Goal: Navigation & Orientation: Find specific page/section

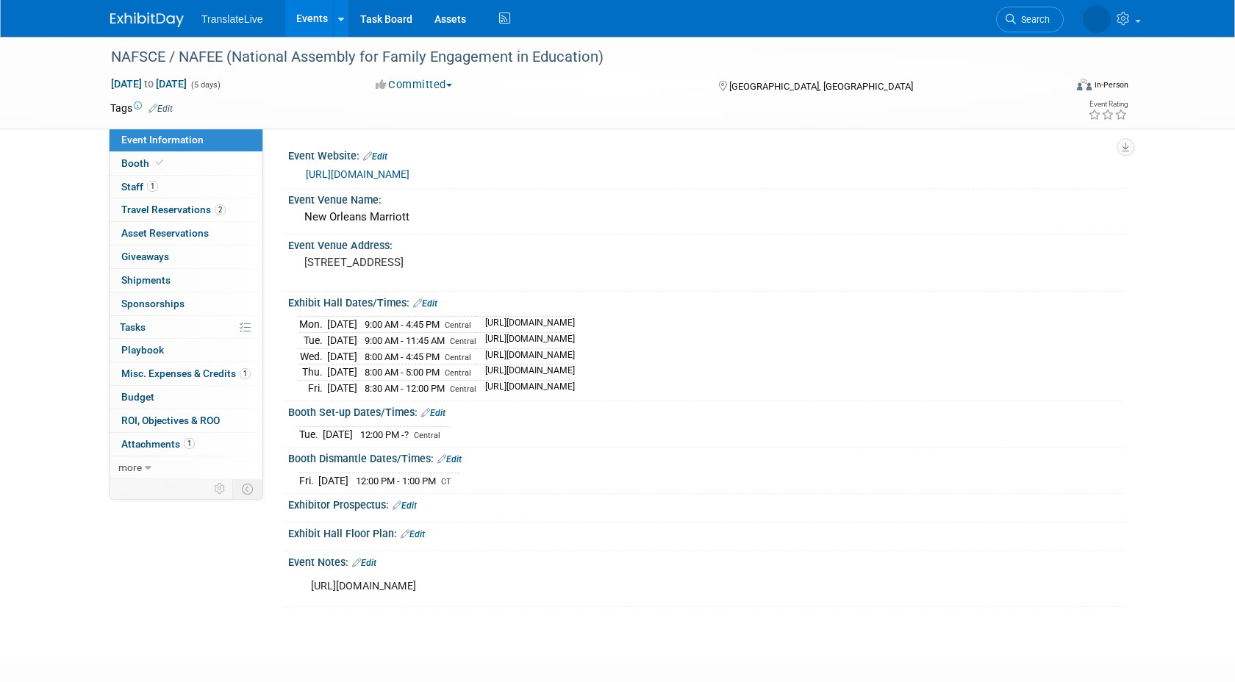
click at [893, 401] on div "Booth Set-up Dates/Times: Edit" at bounding box center [706, 410] width 836 height 19
click at [401, 176] on link "https://www.engageassembly.org/" at bounding box center [358, 174] width 104 height 12
click at [156, 159] on icon at bounding box center [159, 163] width 7 height 8
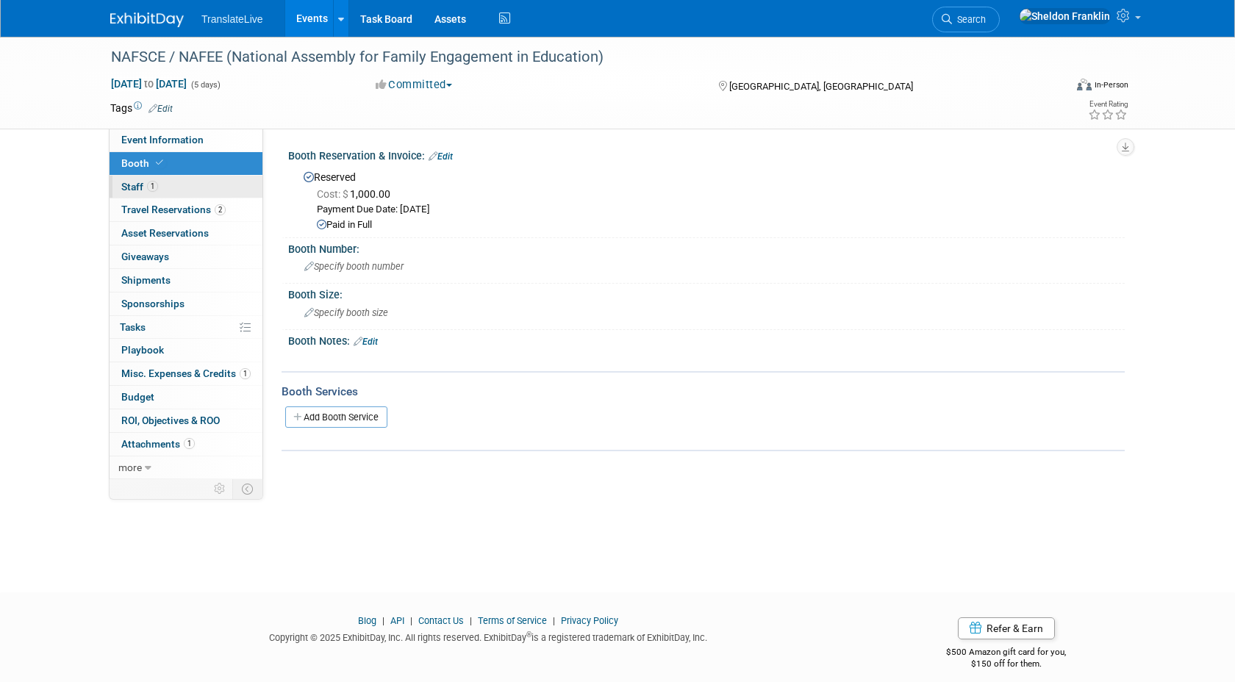
click at [139, 185] on span "Staff 1" at bounding box center [139, 187] width 37 height 12
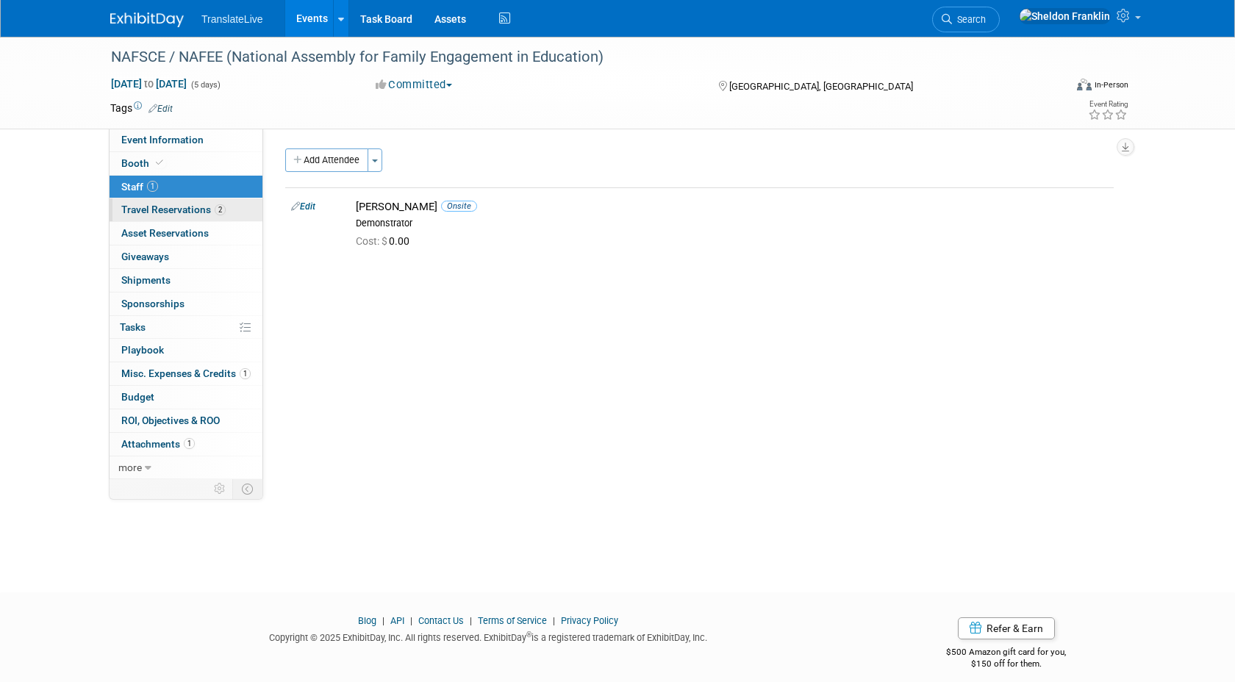
click at [157, 208] on span "Travel Reservations 2" at bounding box center [173, 210] width 104 height 12
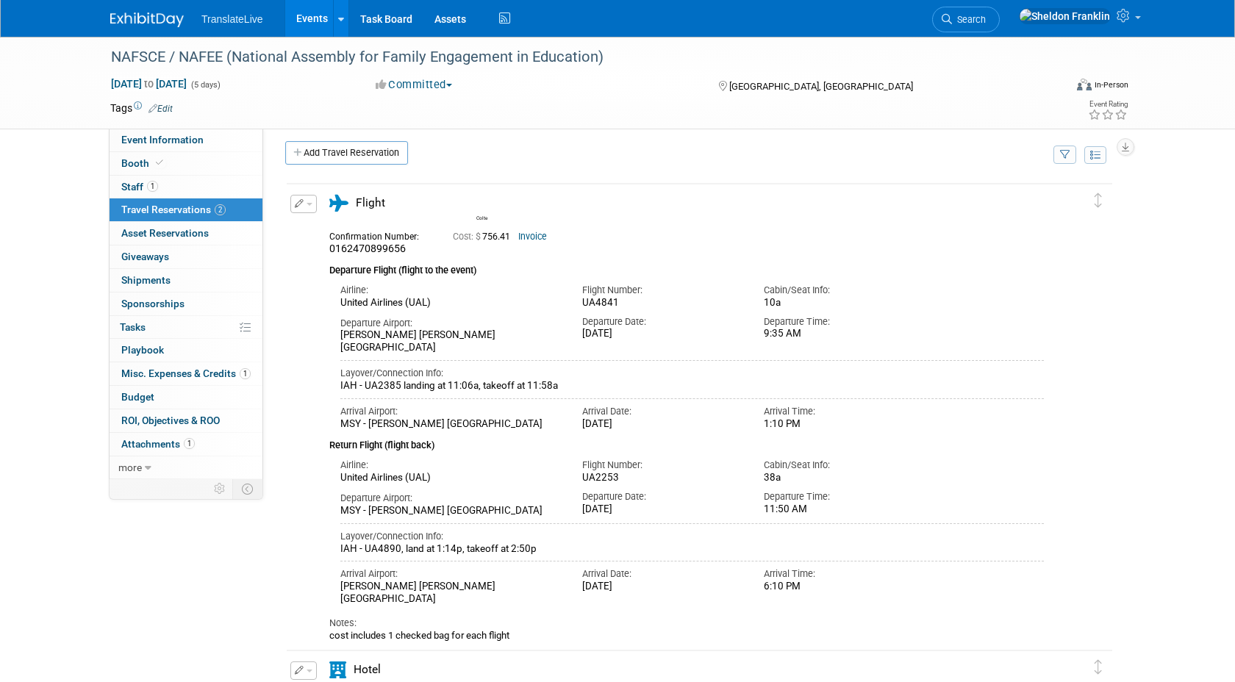
scroll to position [9, 0]
click at [168, 230] on span "Asset Reservations 0" at bounding box center [164, 233] width 87 height 12
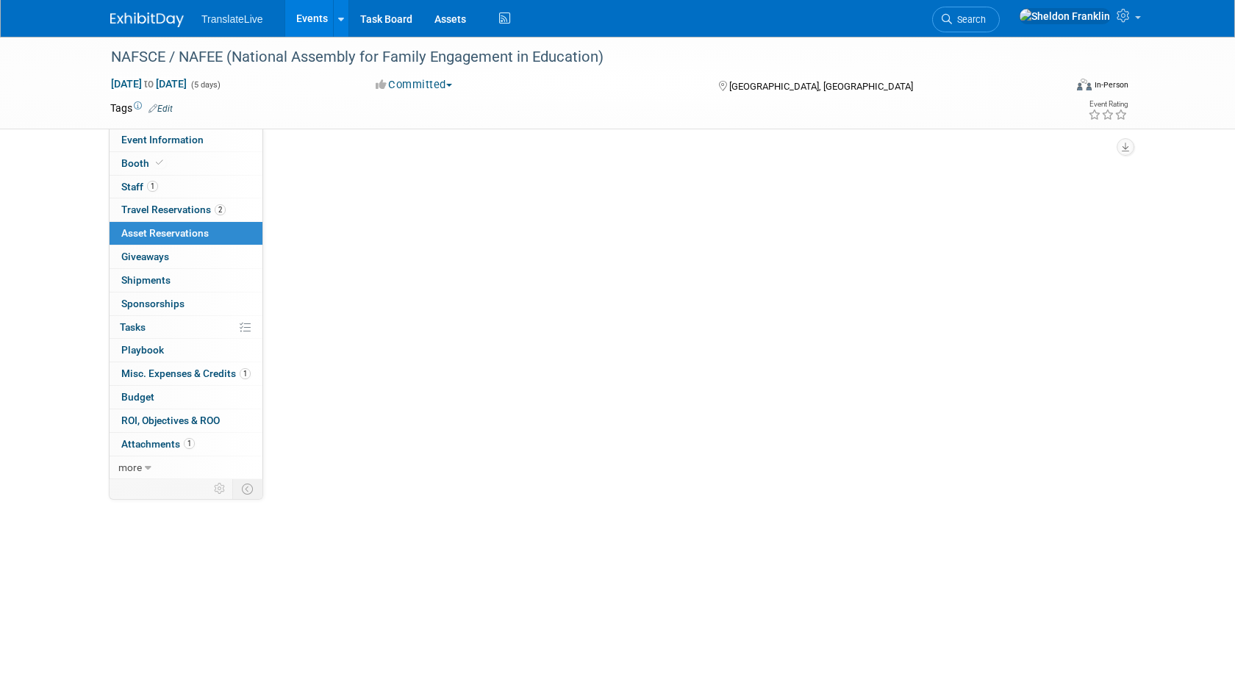
scroll to position [0, 0]
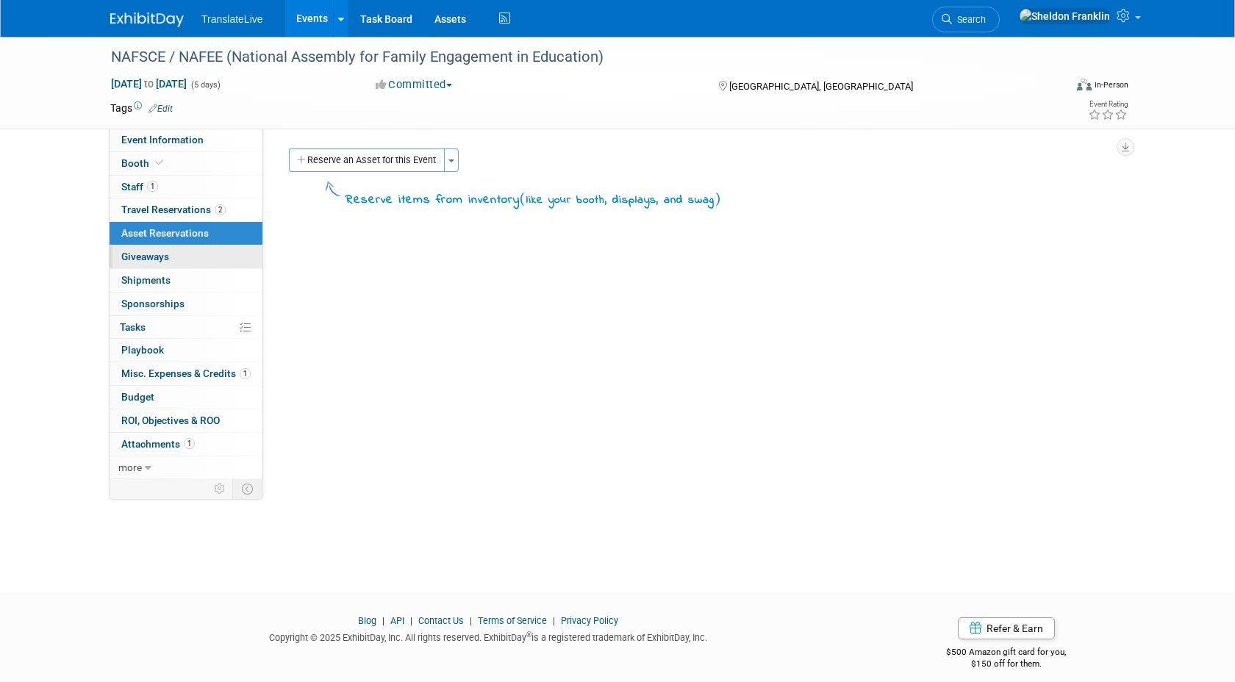
click at [163, 255] on span "Giveaways 0" at bounding box center [145, 257] width 48 height 12
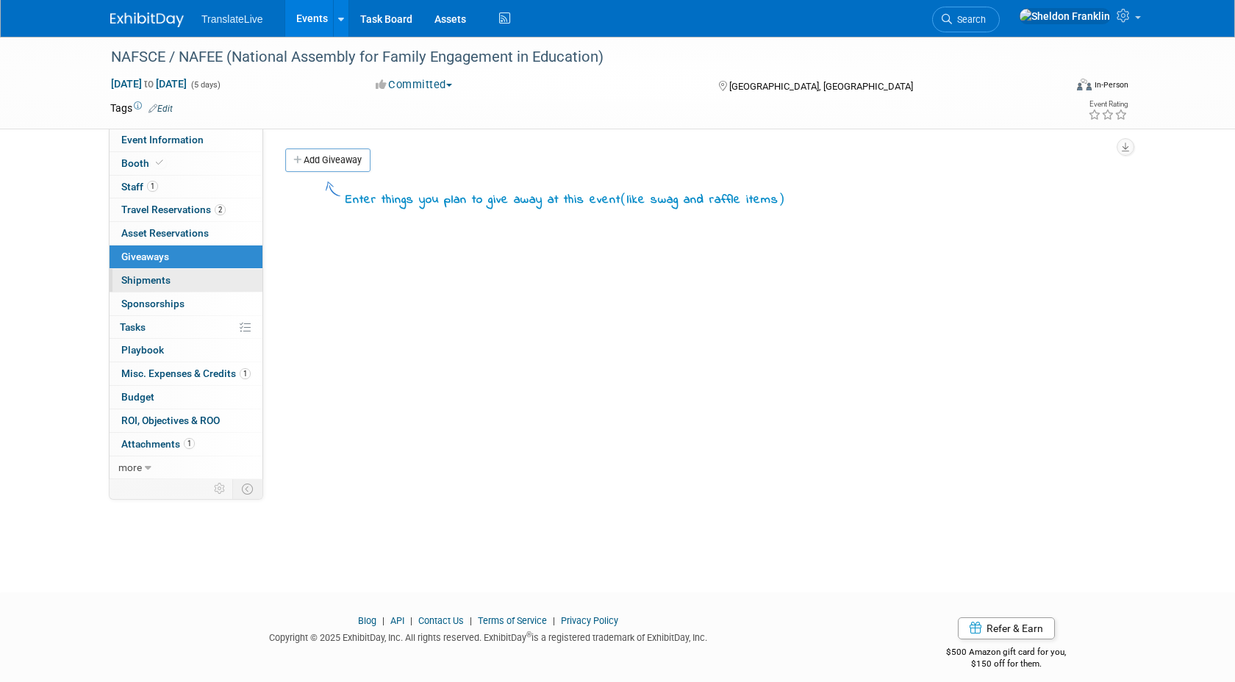
click at [167, 278] on span "Shipments 0" at bounding box center [145, 280] width 49 height 12
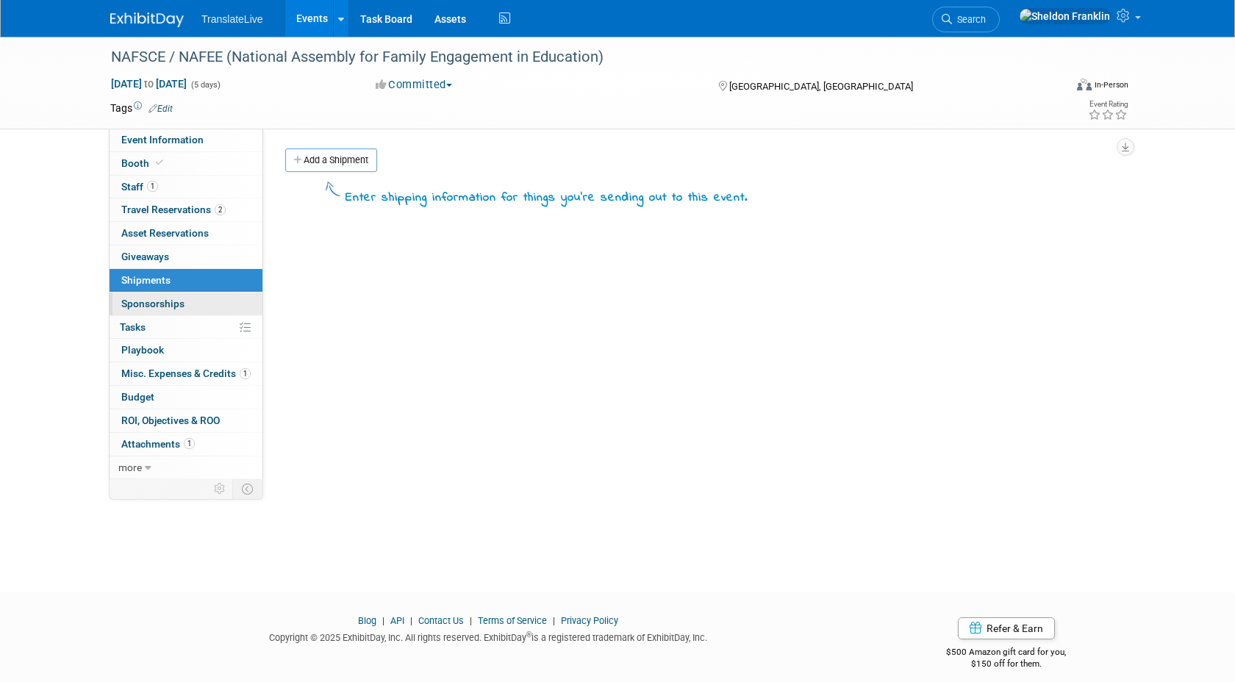
click at [172, 304] on span "Sponsorships 0" at bounding box center [152, 304] width 63 height 12
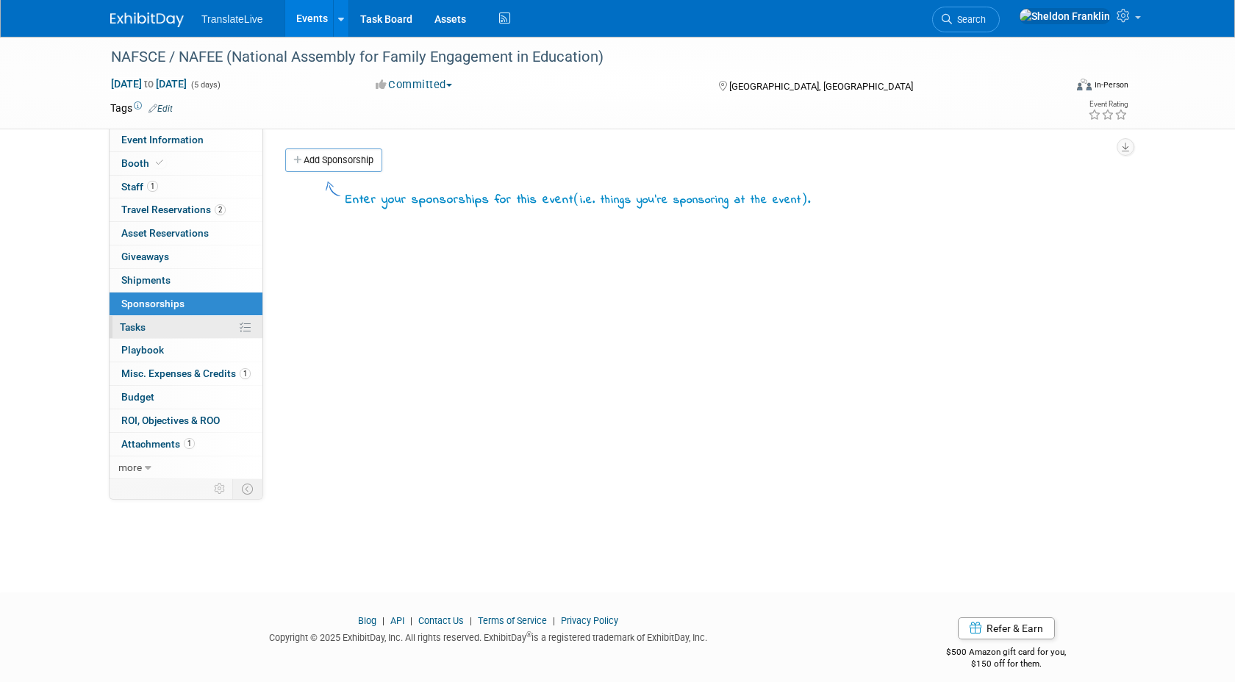
click at [171, 324] on link "0% Tasks 0%" at bounding box center [185, 327] width 153 height 23
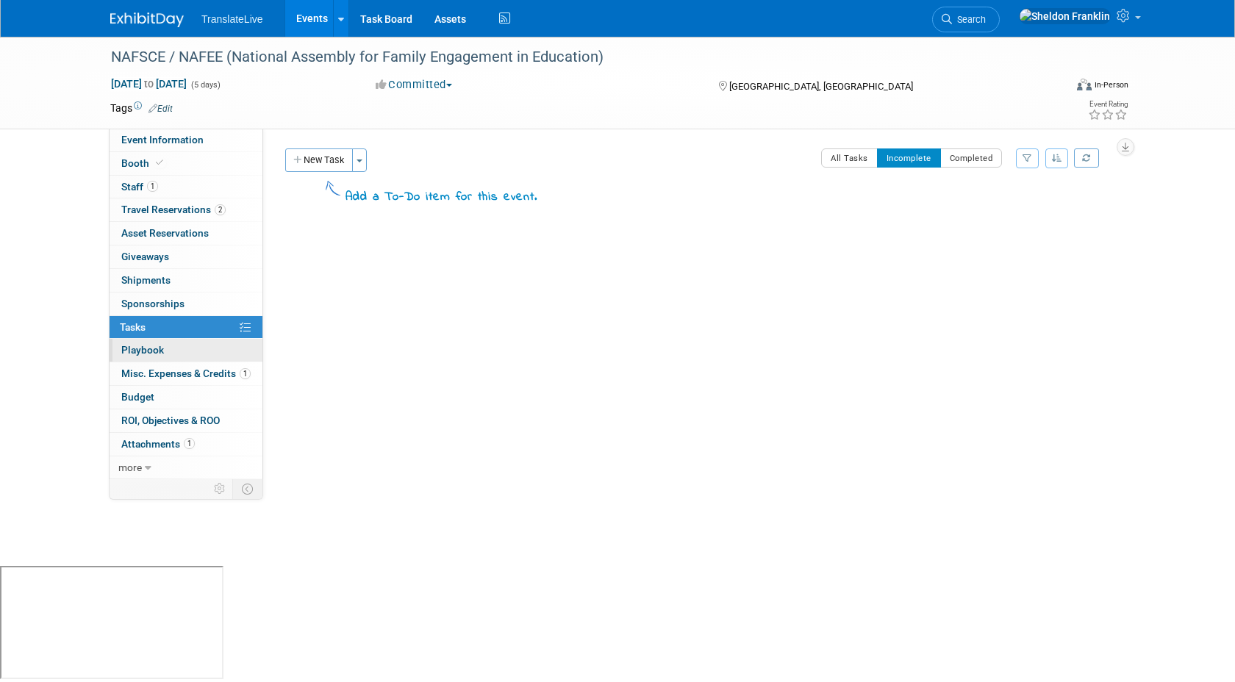
click at [173, 353] on link "0 Playbook 0" at bounding box center [185, 350] width 153 height 23
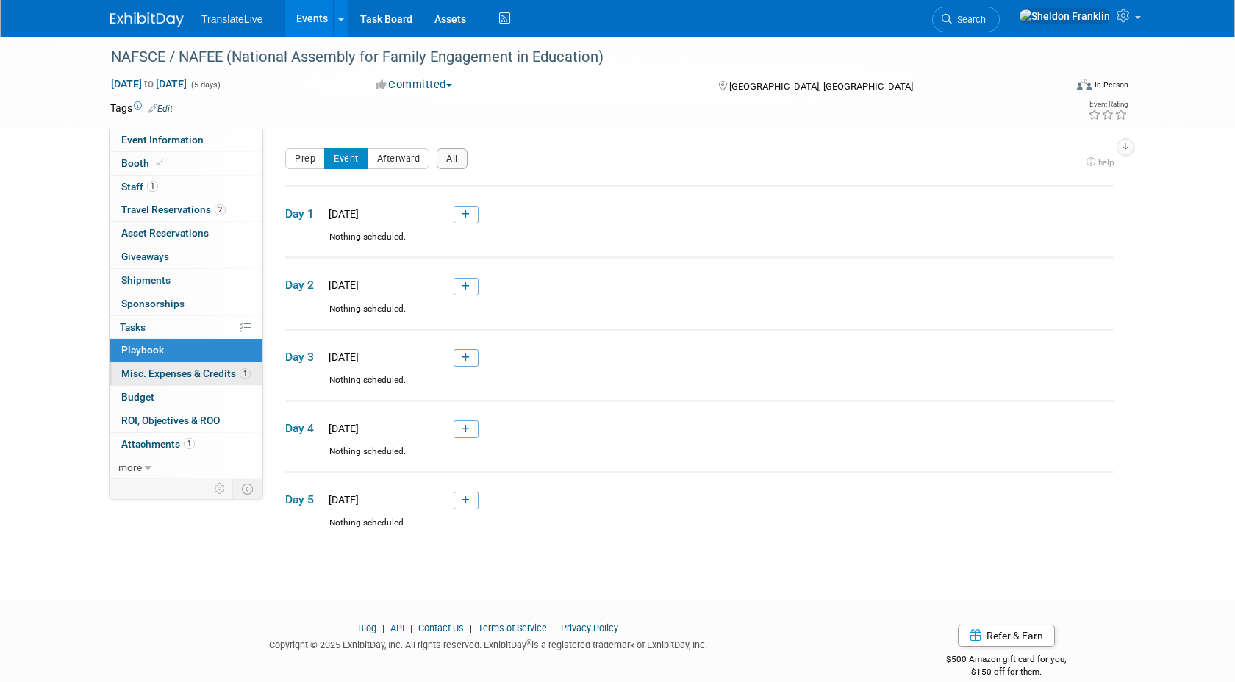
click at [183, 378] on span "Misc. Expenses & Credits 1" at bounding box center [185, 373] width 129 height 12
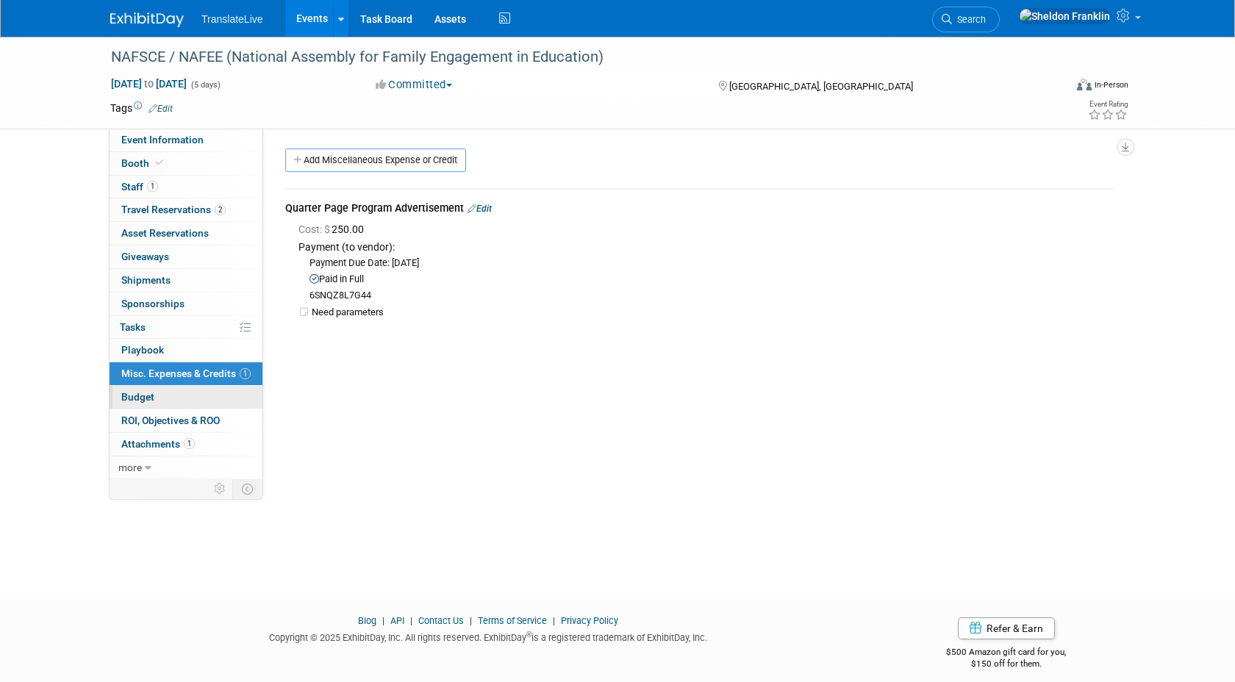
click at [160, 393] on link "Budget" at bounding box center [185, 397] width 153 height 23
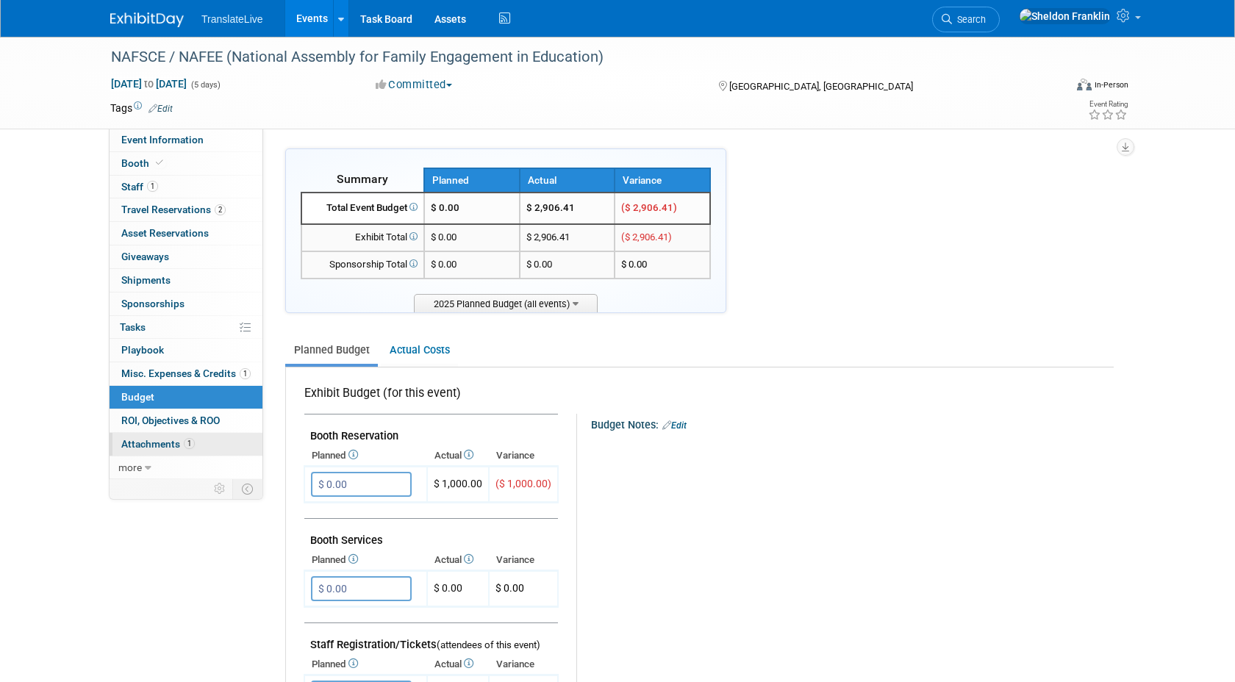
click at [176, 439] on span "Attachments 1" at bounding box center [157, 444] width 73 height 12
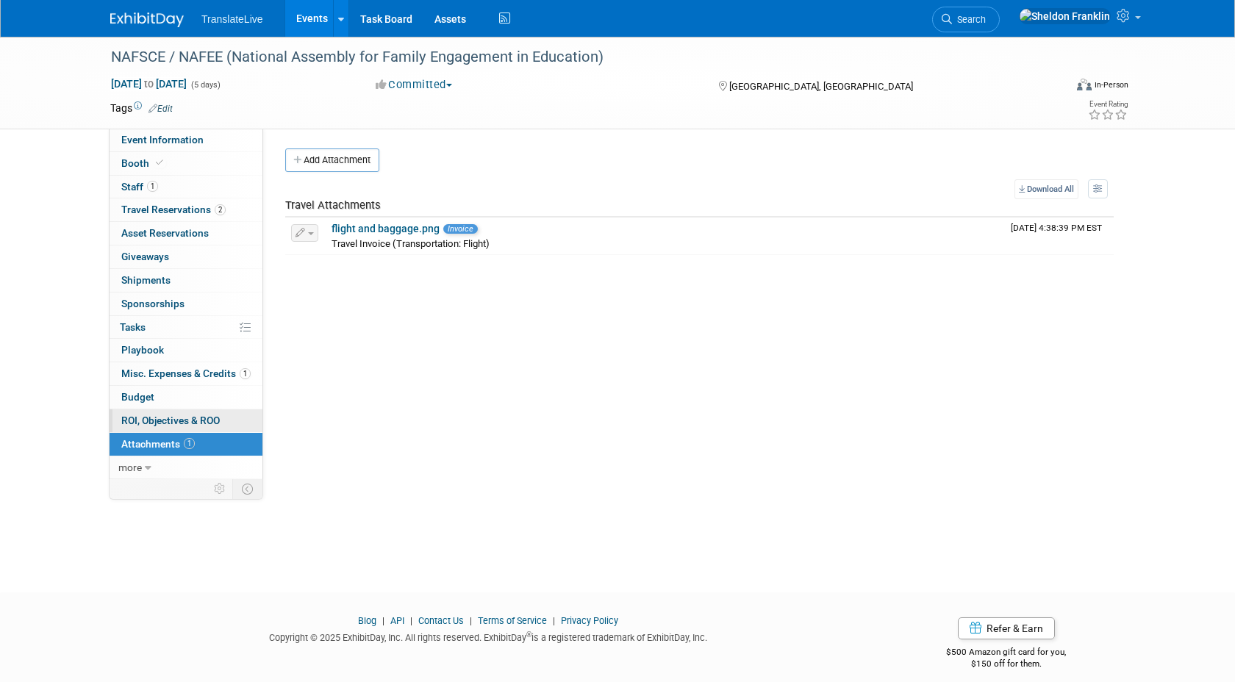
click at [160, 419] on span "ROI, Objectives & ROO 0" at bounding box center [170, 420] width 98 height 12
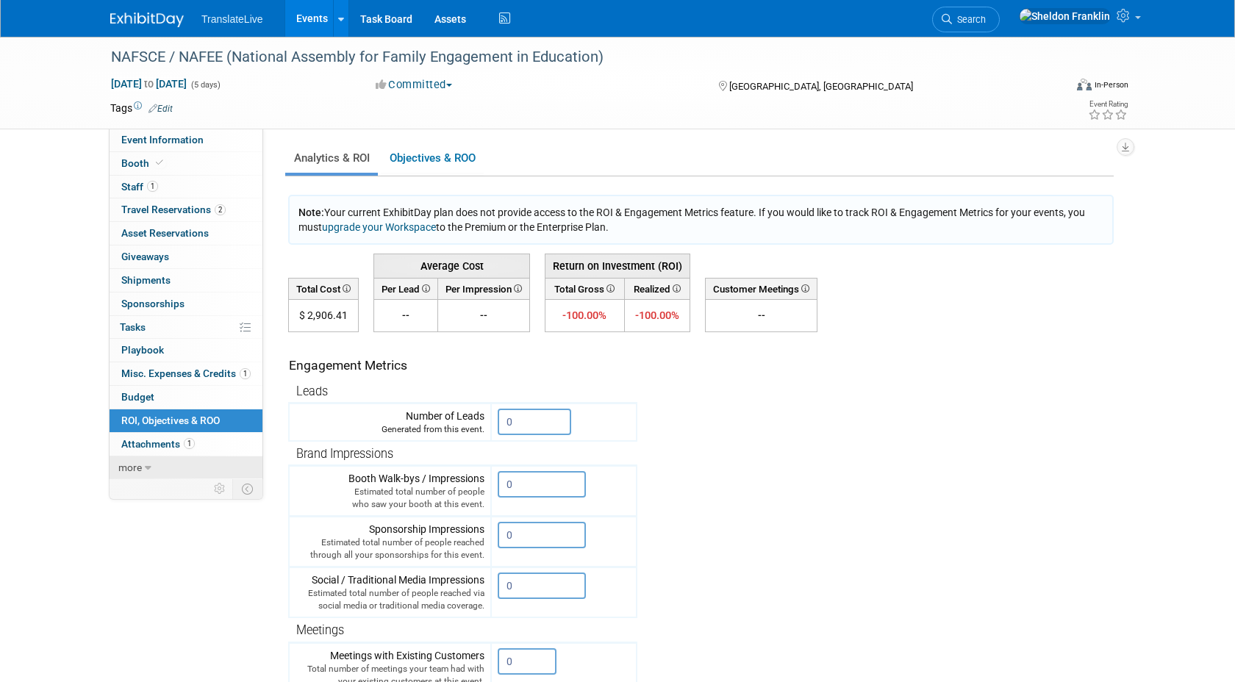
click at [148, 471] on icon at bounding box center [148, 468] width 7 height 10
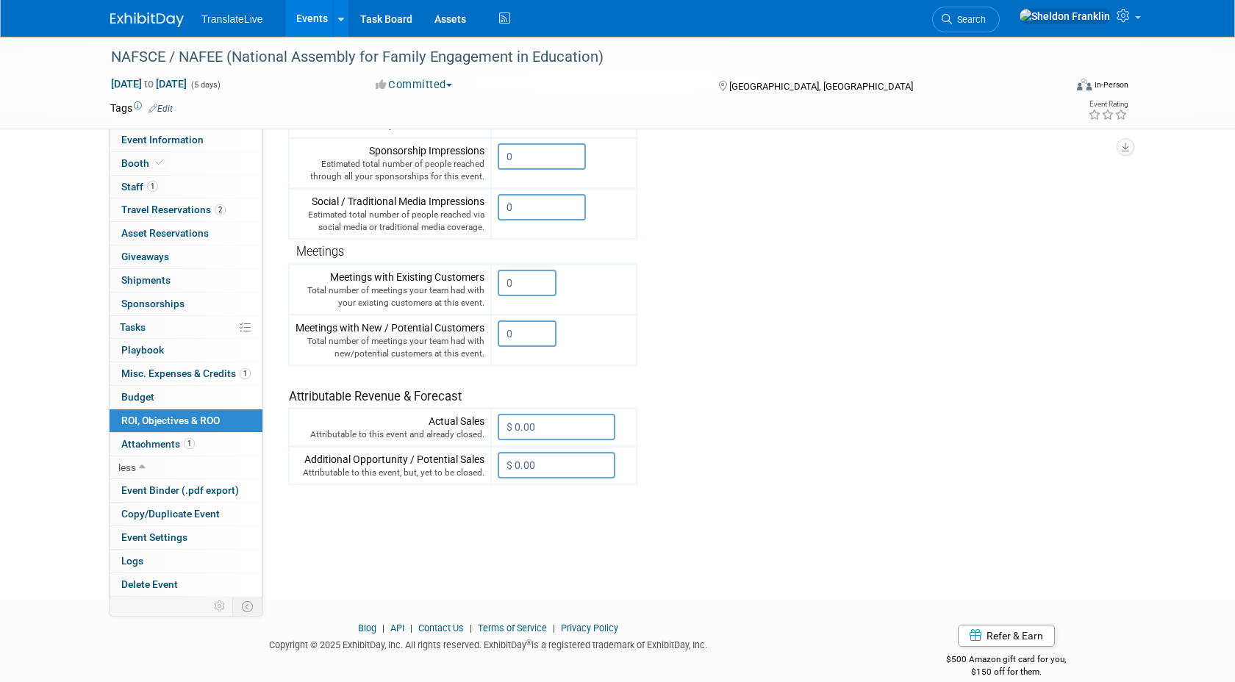
scroll to position [399, 0]
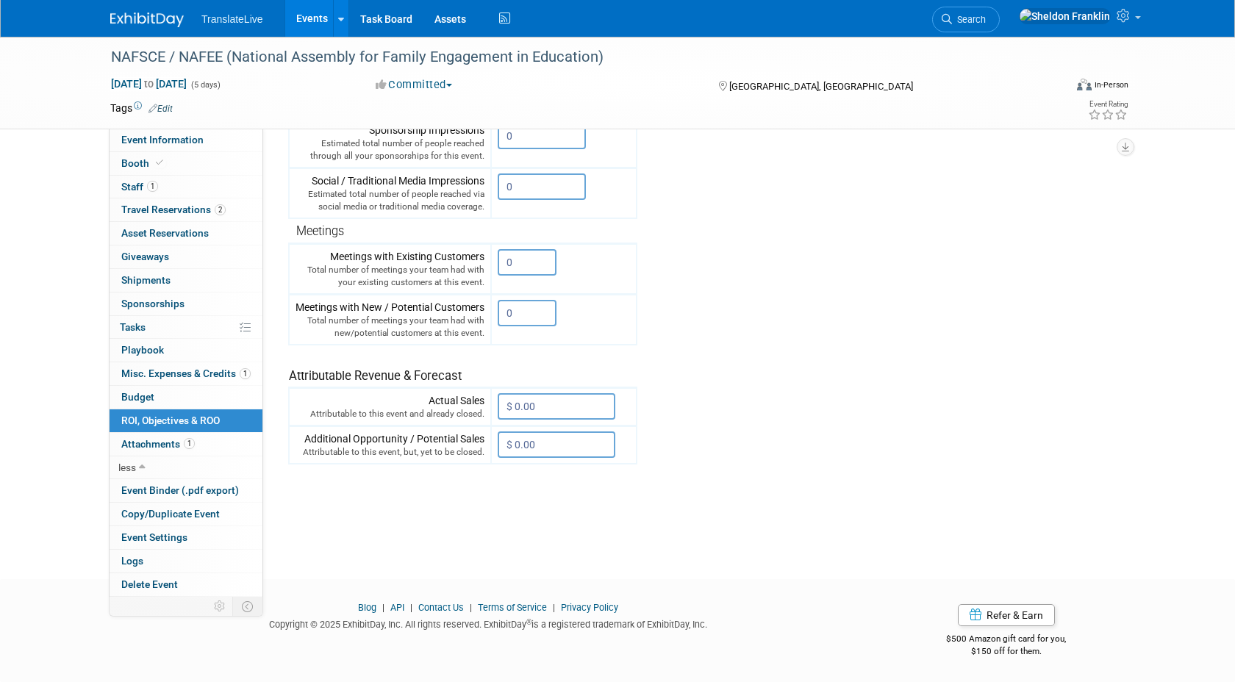
click at [193, 416] on span "ROI, Objectives & ROO 0" at bounding box center [170, 420] width 98 height 12
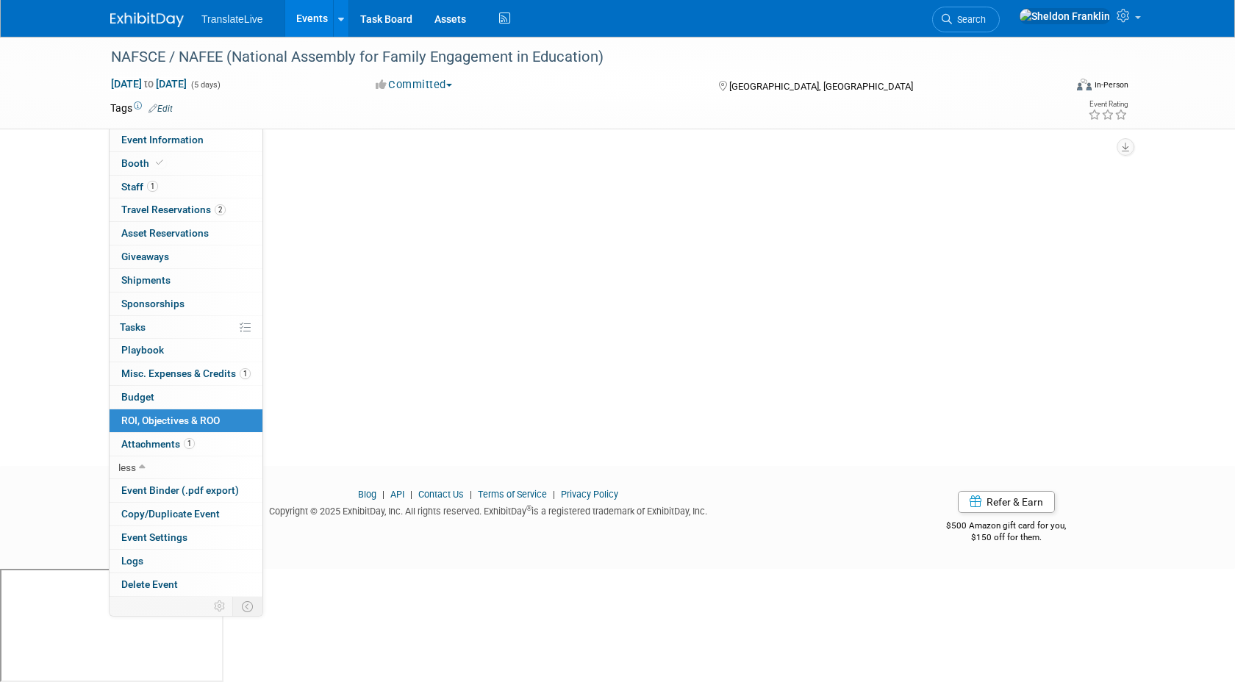
scroll to position [0, 0]
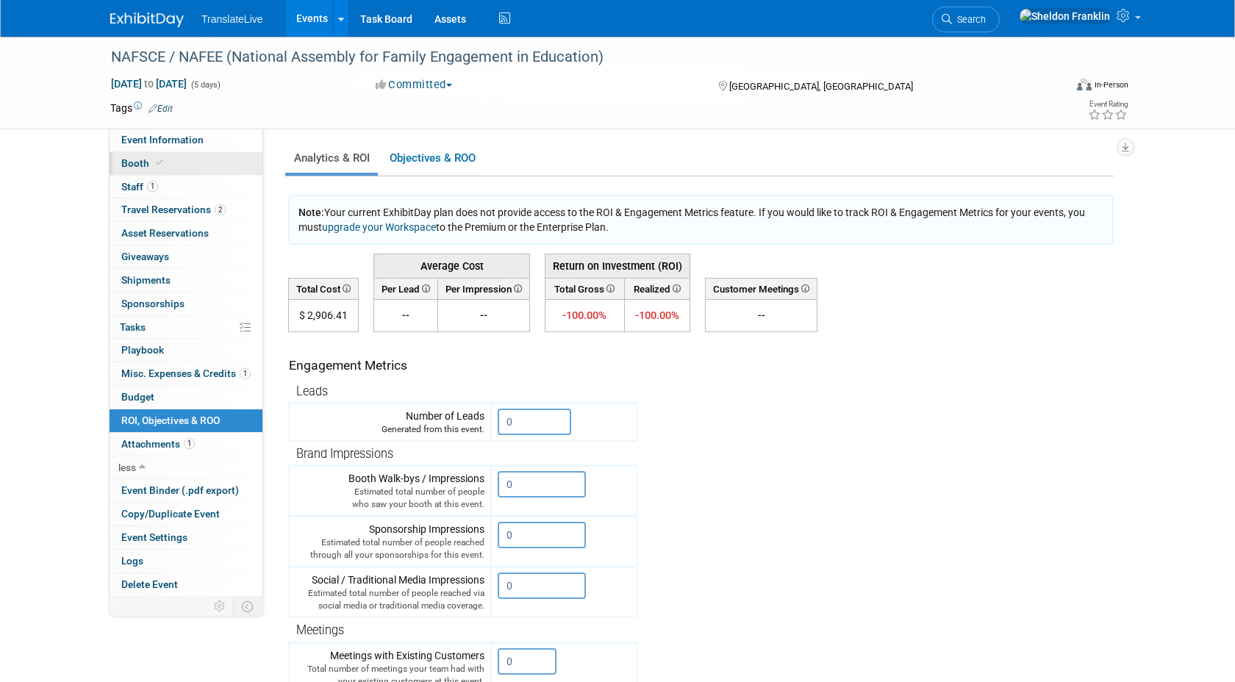
click at [148, 173] on link "Booth" at bounding box center [185, 163] width 153 height 23
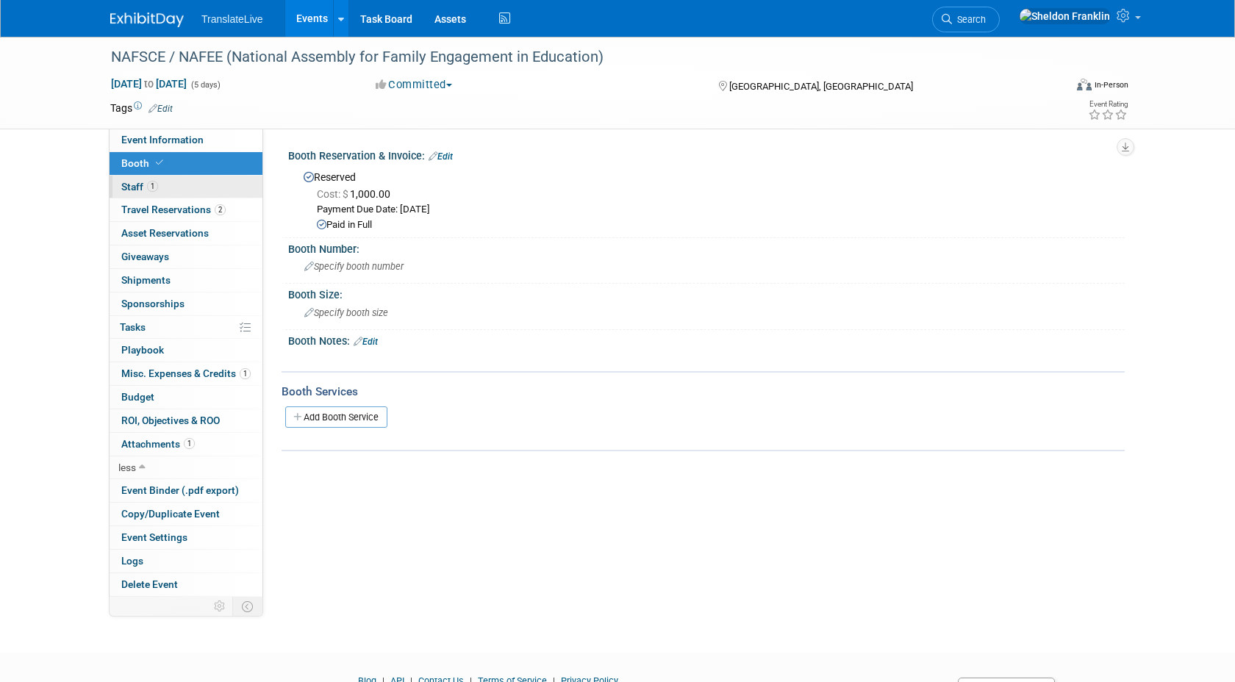
click at [147, 187] on span "1" at bounding box center [152, 186] width 11 height 11
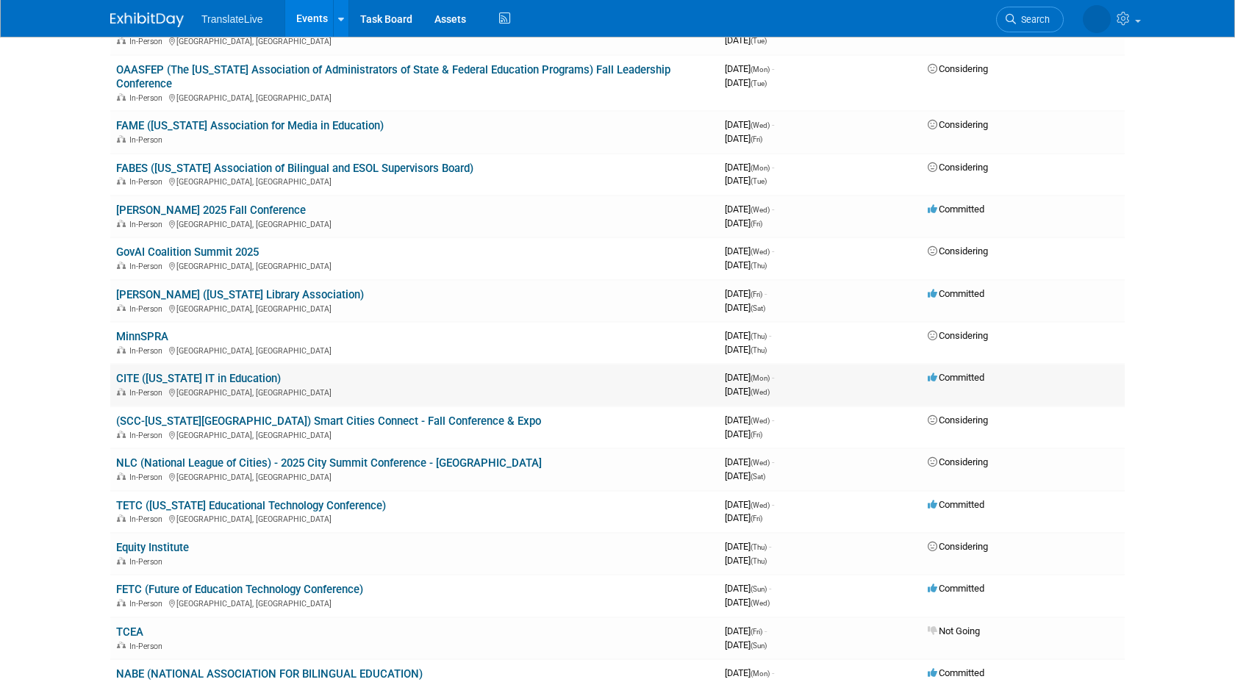
scroll to position [592, 0]
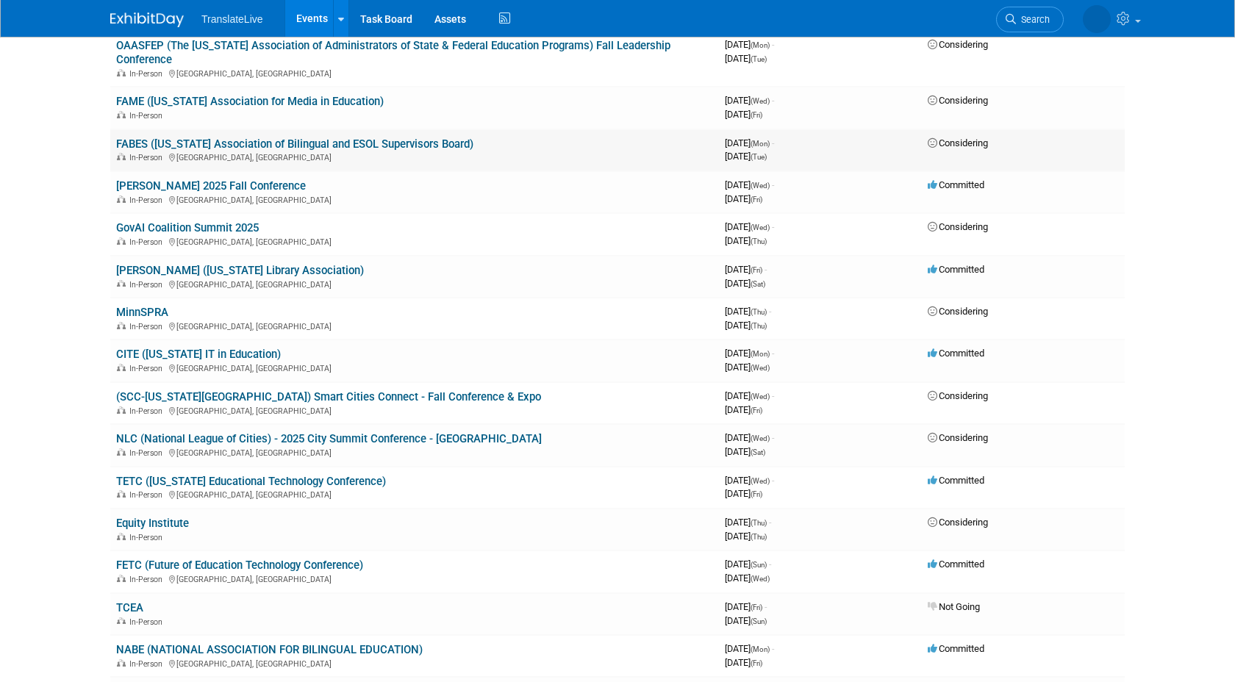
click at [294, 137] on link "FABES ([US_STATE] Association of Bilingual and ESOL Supervisors Board)" at bounding box center [294, 143] width 357 height 13
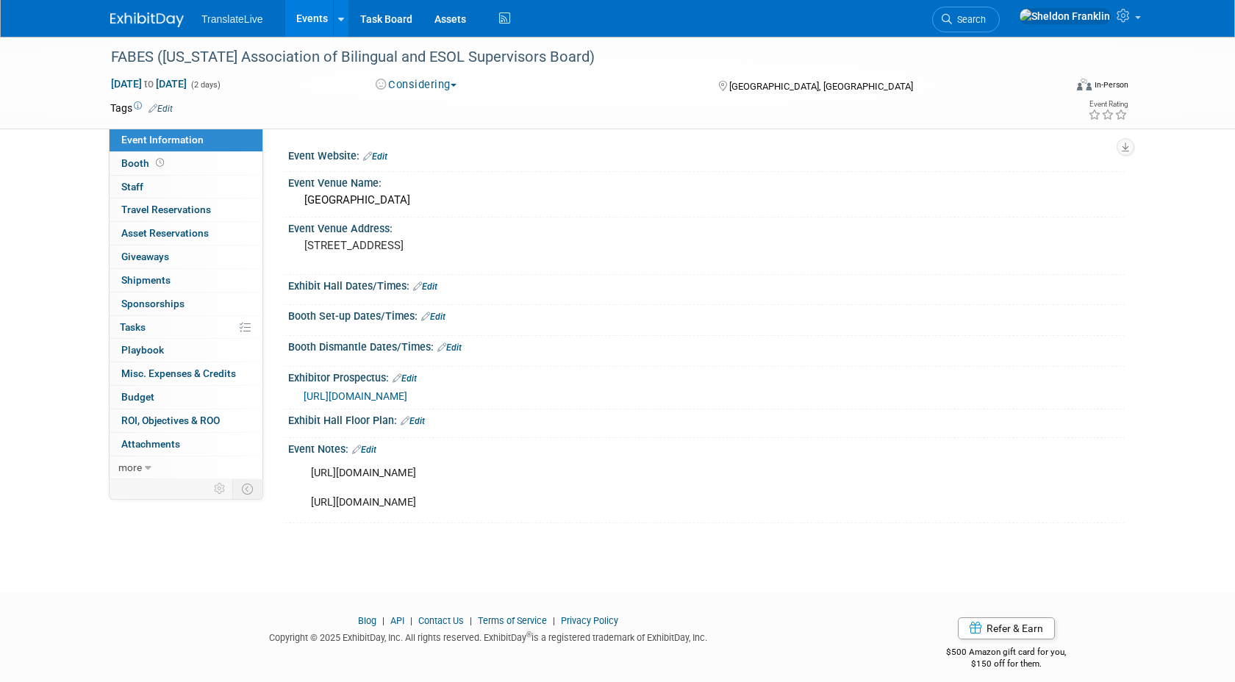
click at [407, 400] on span "[URL][DOMAIN_NAME]" at bounding box center [355, 396] width 104 height 12
